Goal: Navigation & Orientation: Find specific page/section

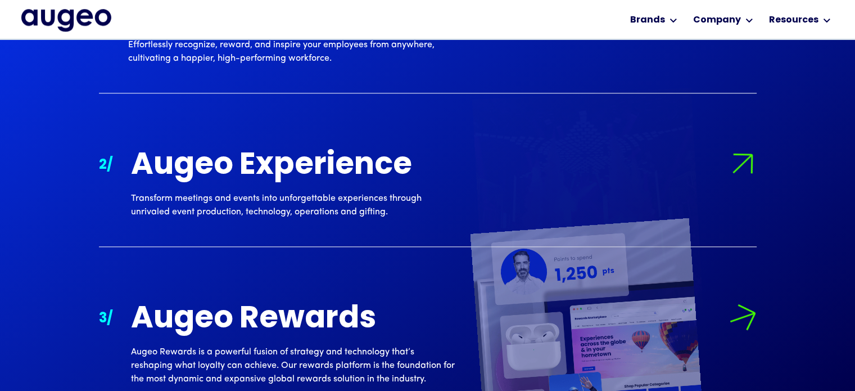
scroll to position [1118, 0]
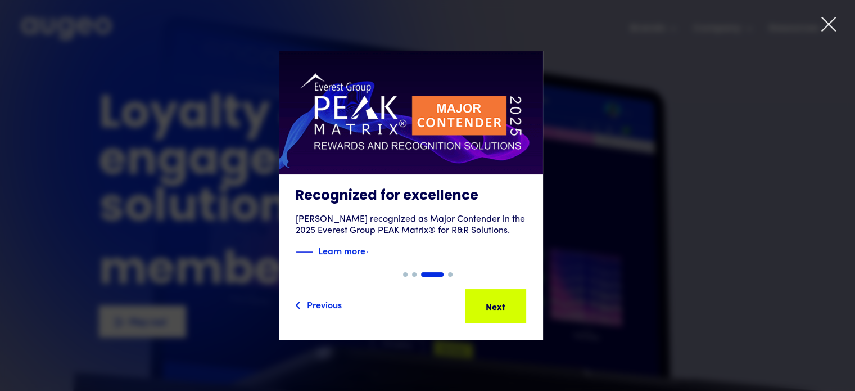
click at [825, 24] on icon at bounding box center [828, 24] width 17 height 17
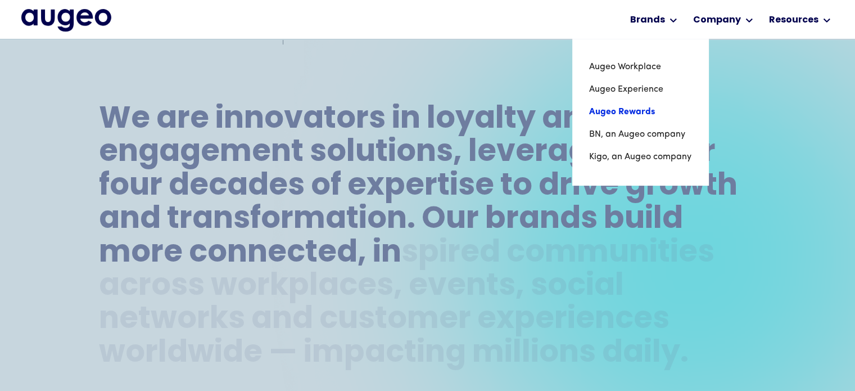
scroll to position [453, 0]
click at [636, 66] on link "Augeo Workplace" at bounding box center [640, 67] width 102 height 22
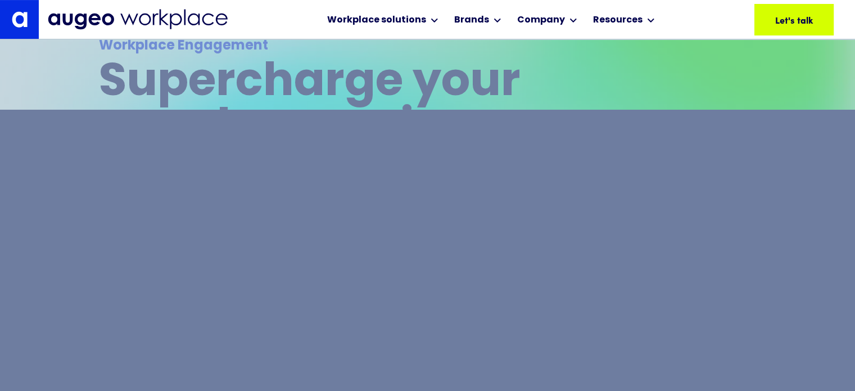
click at [415, 31] on div "Workplace solutions" at bounding box center [382, 19] width 117 height 39
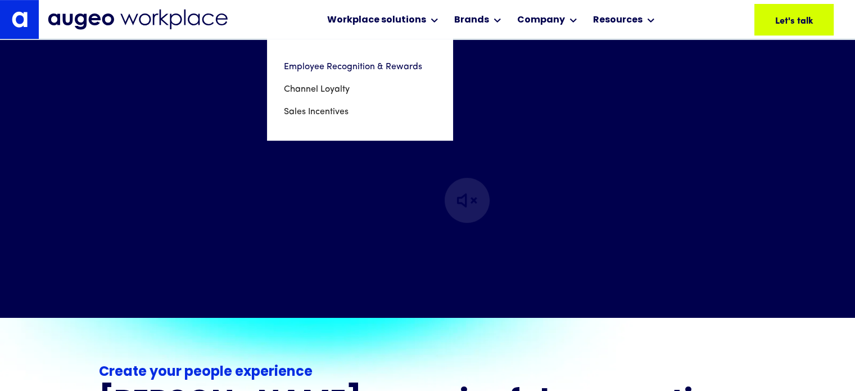
scroll to position [508, 0]
